Goal: Obtain resource: Obtain resource

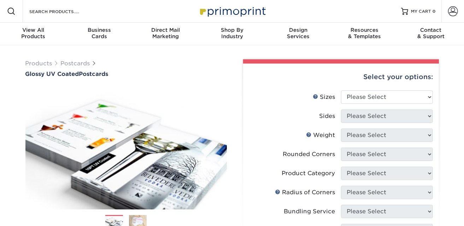
click at [105, 13] on div "Resources Menu Search Products Account SIGN IN CREATE AN ACCOUNT forgot passwor…" at bounding box center [232, 11] width 464 height 23
click at [55, 14] on input "Search Products" at bounding box center [63, 11] width 69 height 8
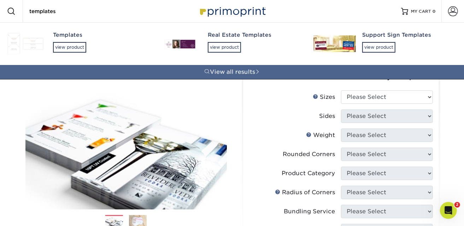
type input "templates"
click at [69, 48] on div "view product" at bounding box center [69, 47] width 33 height 11
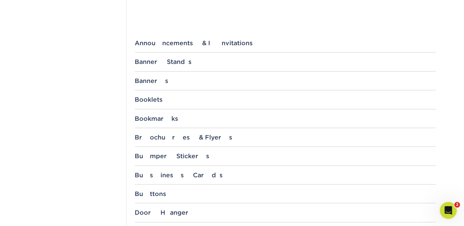
scroll to position [288, 0]
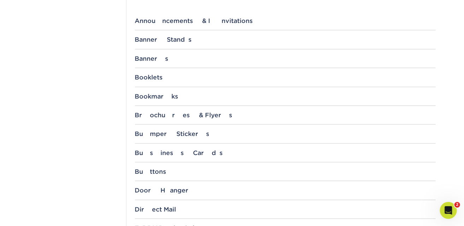
click at [157, 58] on div "Banners" at bounding box center [285, 58] width 301 height 7
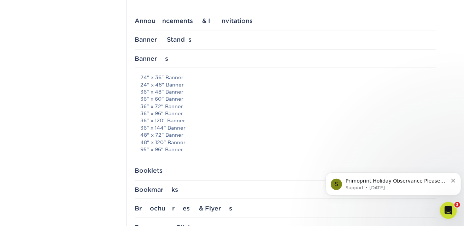
scroll to position [0, 0]
click at [165, 97] on link "36" x 60" Banner" at bounding box center [162, 99] width 43 height 6
